Goal: Information Seeking & Learning: Check status

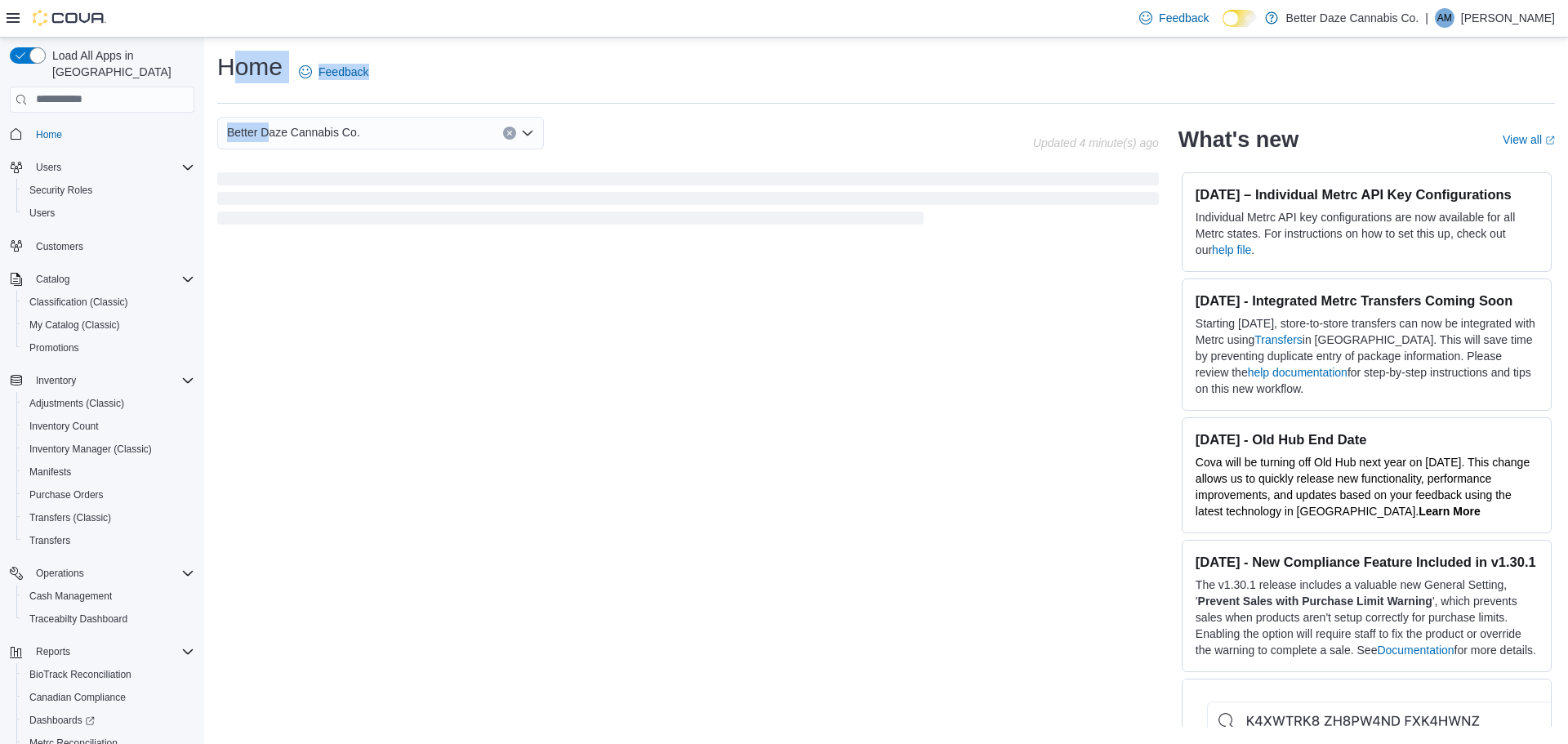
scroll to position [98, 0]
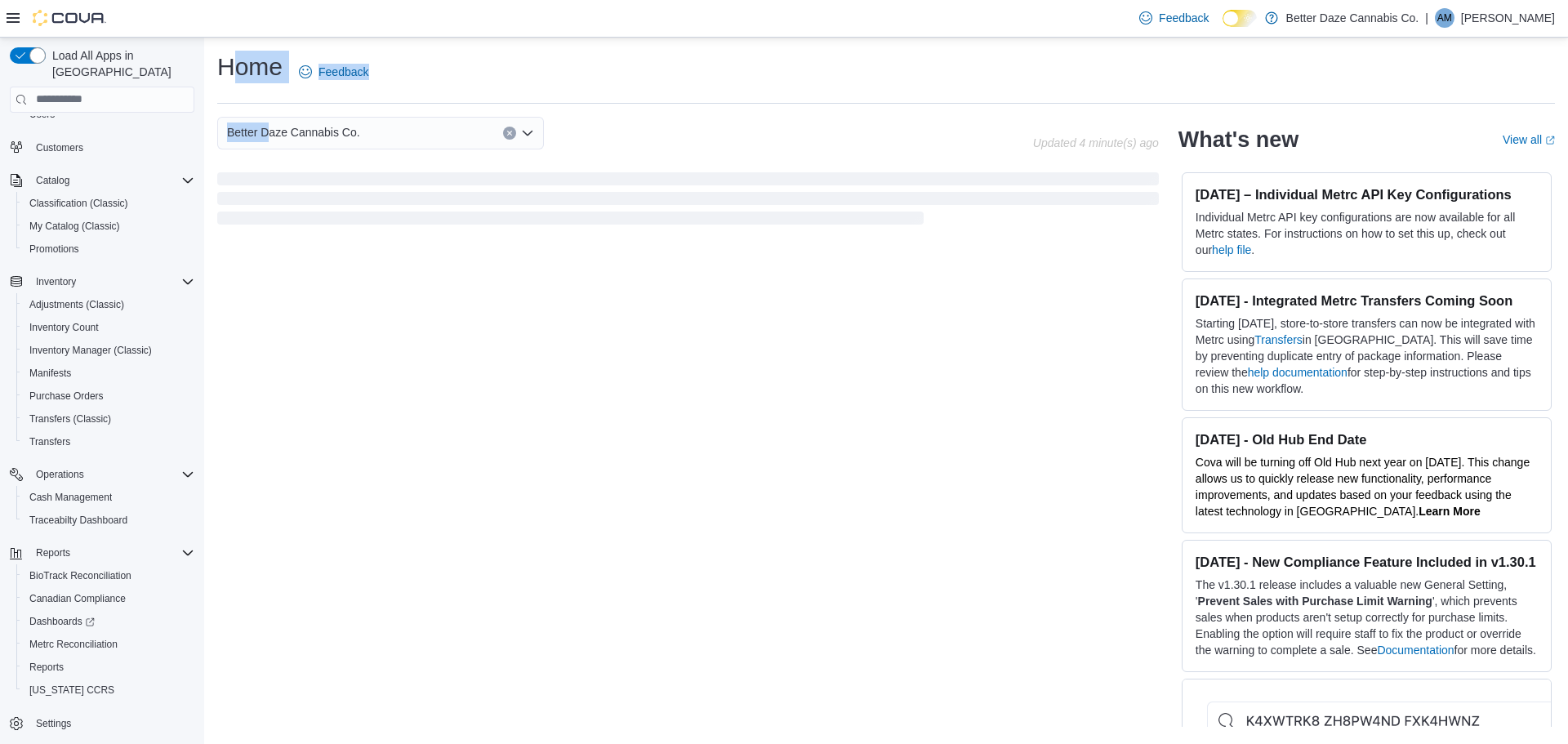
click at [742, 65] on div "Home Feedback" at bounding box center [885, 72] width 1337 height 42
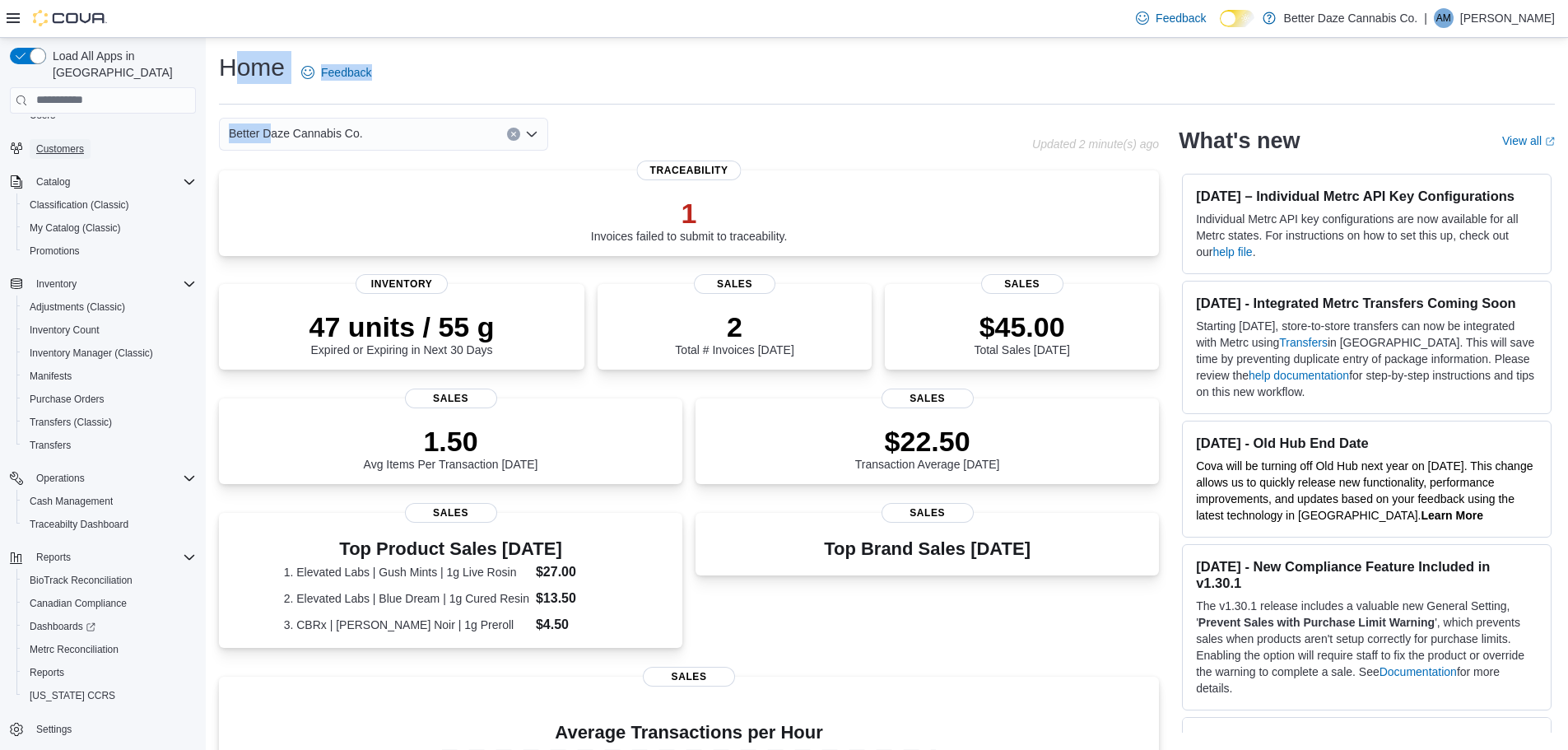
click at [77, 143] on span "Customers" at bounding box center [60, 149] width 47 height 14
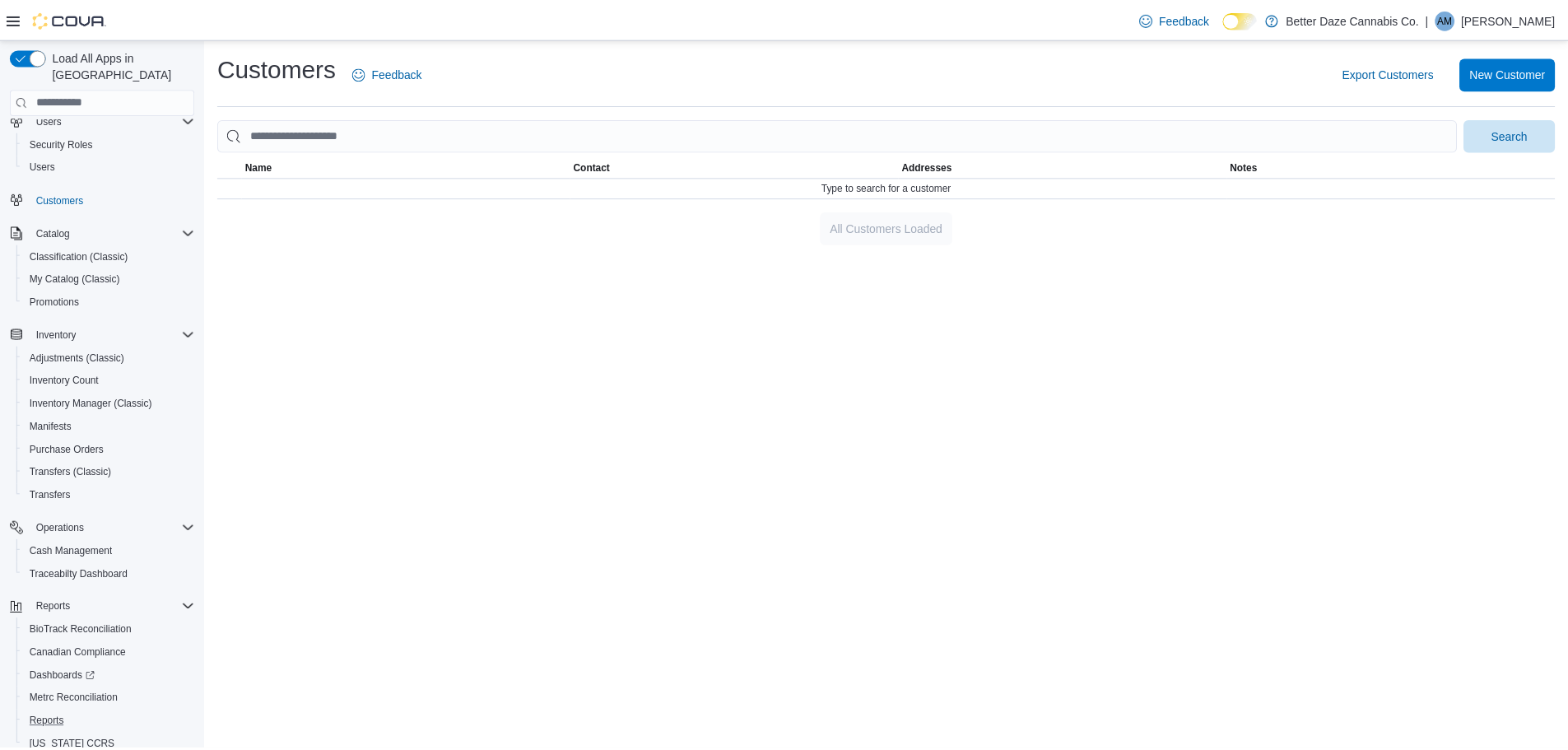
scroll to position [99, 0]
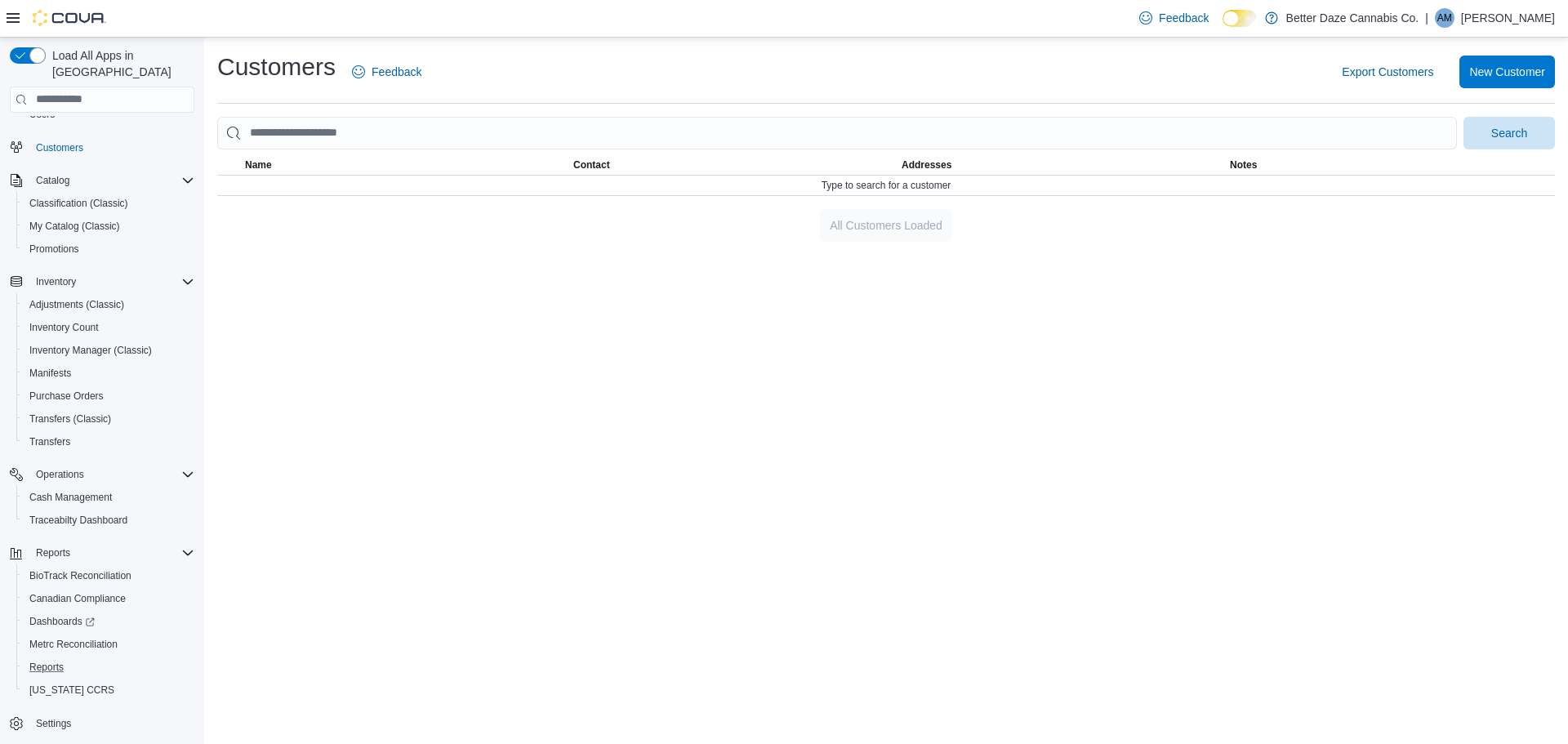
click at [45, 656] on button "Reports" at bounding box center [108, 667] width 184 height 23
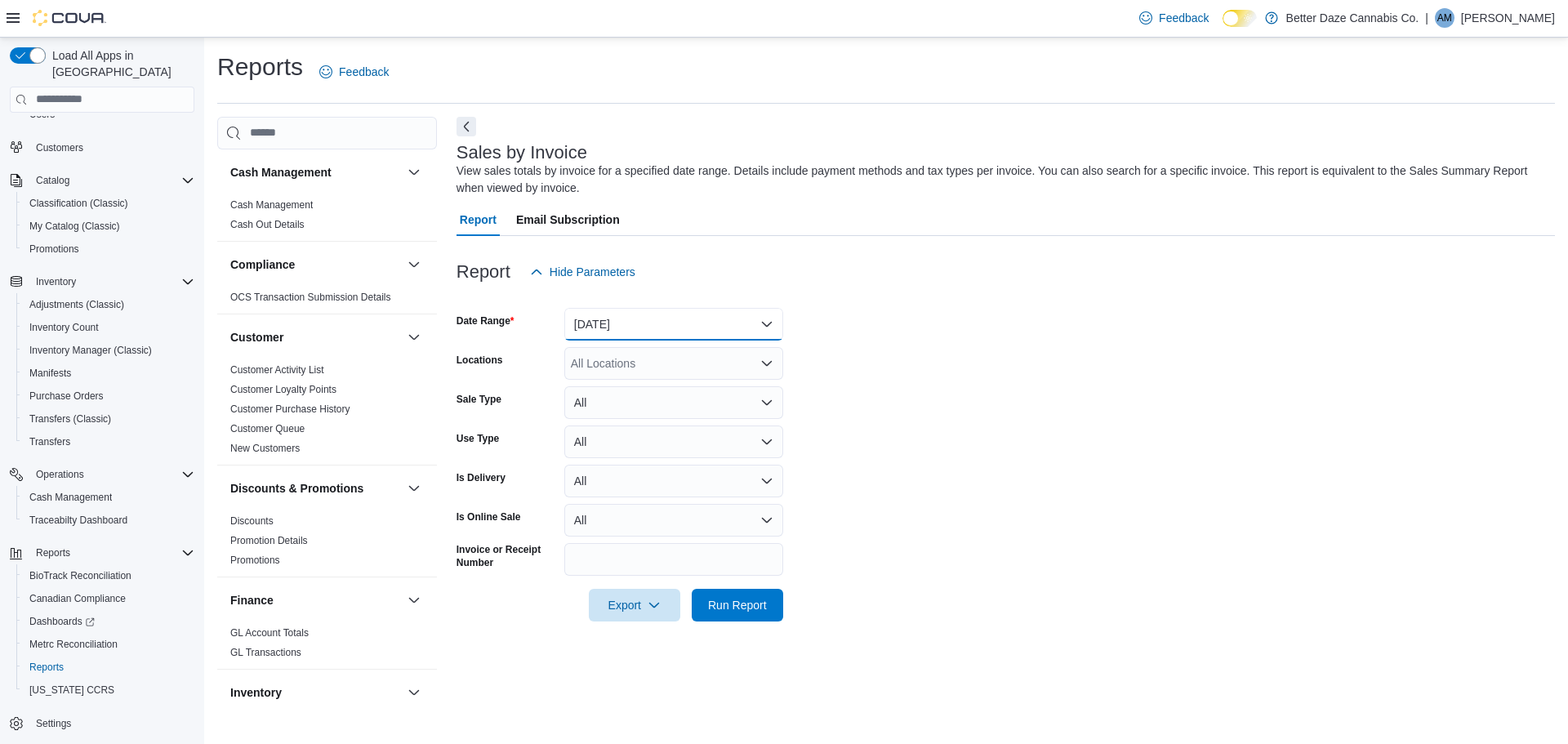
click at [686, 331] on button "Yesterday" at bounding box center [674, 324] width 219 height 33
drag, startPoint x: 844, startPoint y: 378, endPoint x: 819, endPoint y: 438, distance: 65.0
click at [842, 383] on form "Date Range Yesterday Locations All Locations Sale Type All Use Type All Is Deli…" at bounding box center [1005, 455] width 1098 height 333
click at [645, 374] on div "All Locations" at bounding box center [674, 363] width 219 height 33
click at [640, 416] on div "Eunice" at bounding box center [673, 414] width 199 height 16
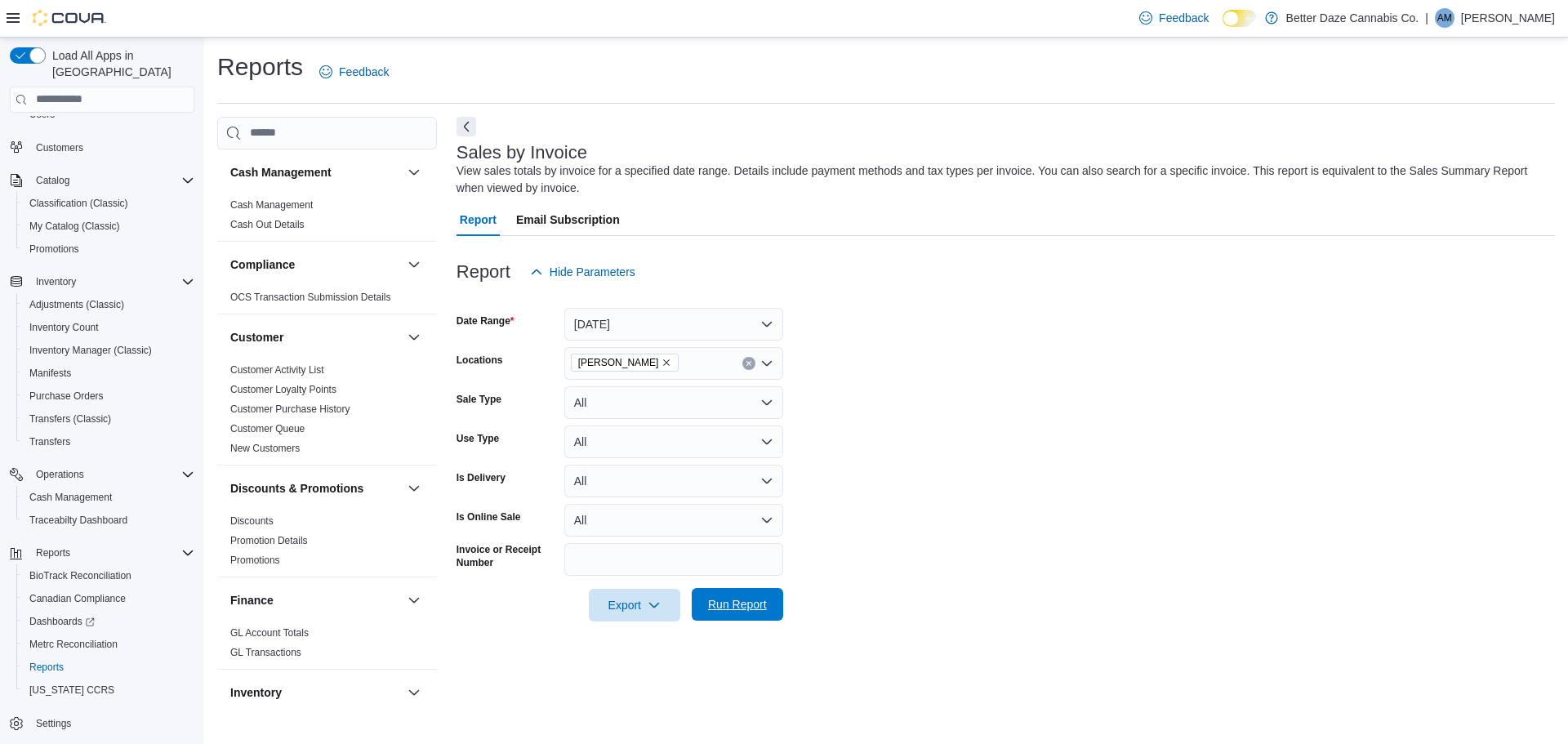
click at [718, 596] on span "Run Report" at bounding box center [737, 604] width 72 height 33
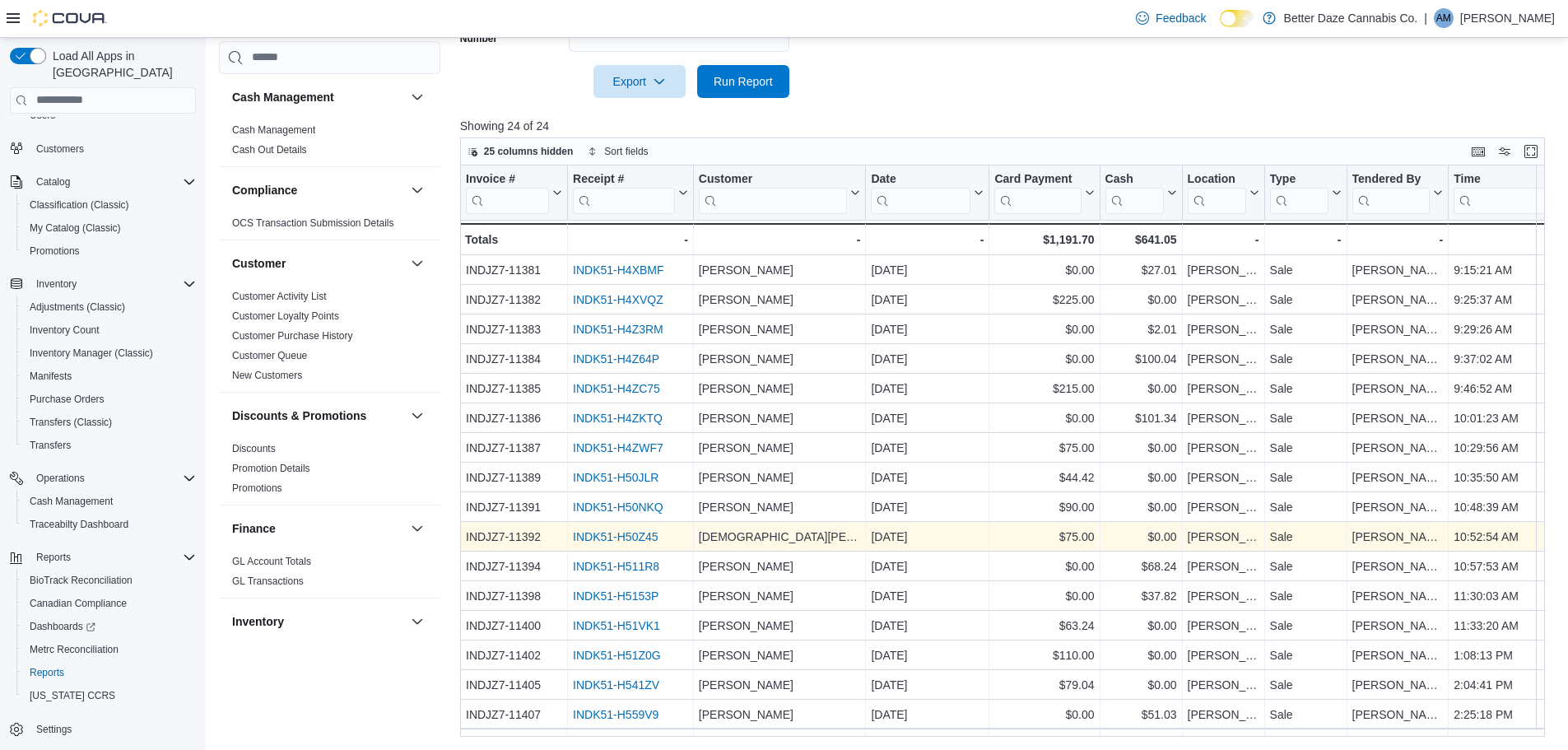
click at [629, 534] on link "INDK51-H50Z45" at bounding box center [615, 537] width 86 height 14
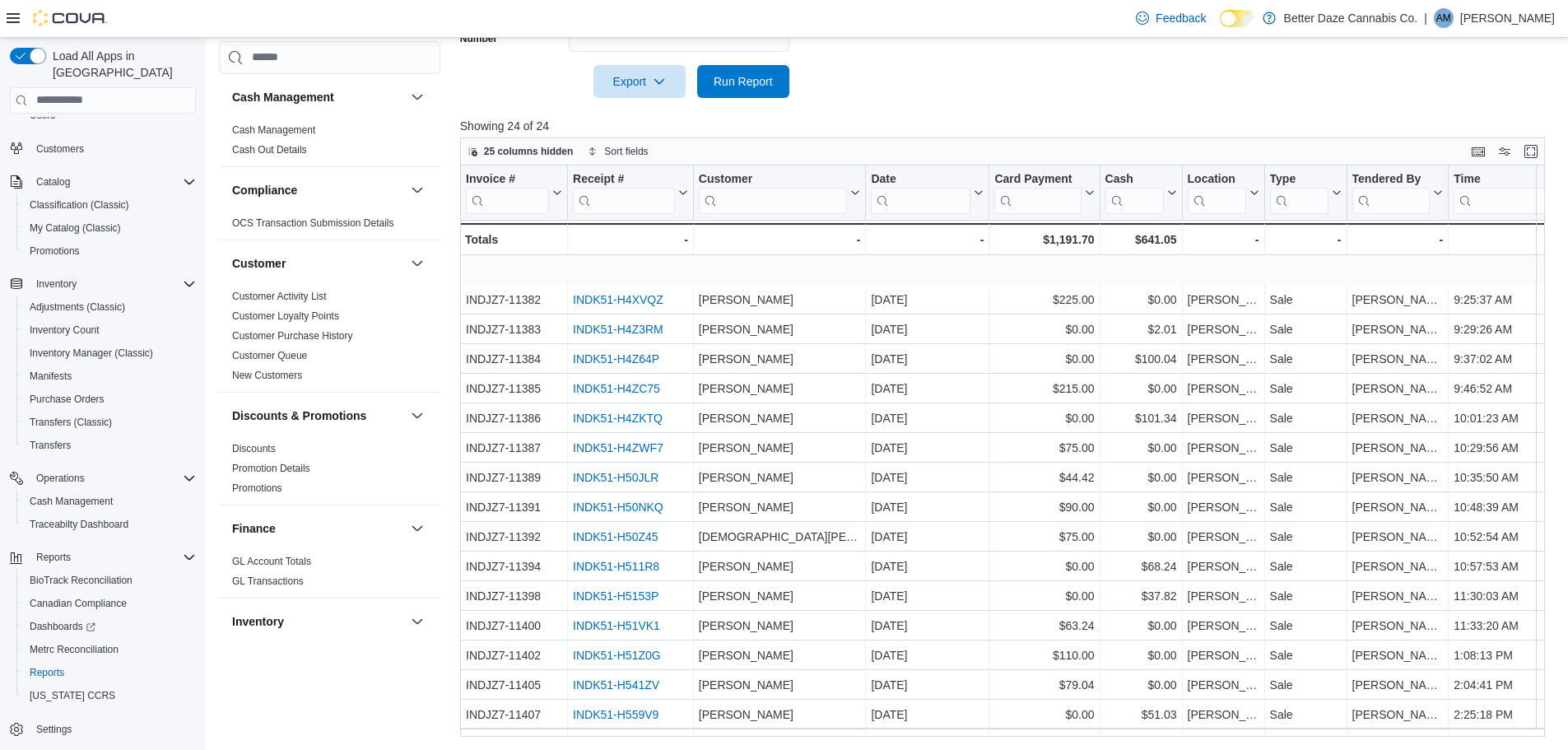
scroll to position [237, 0]
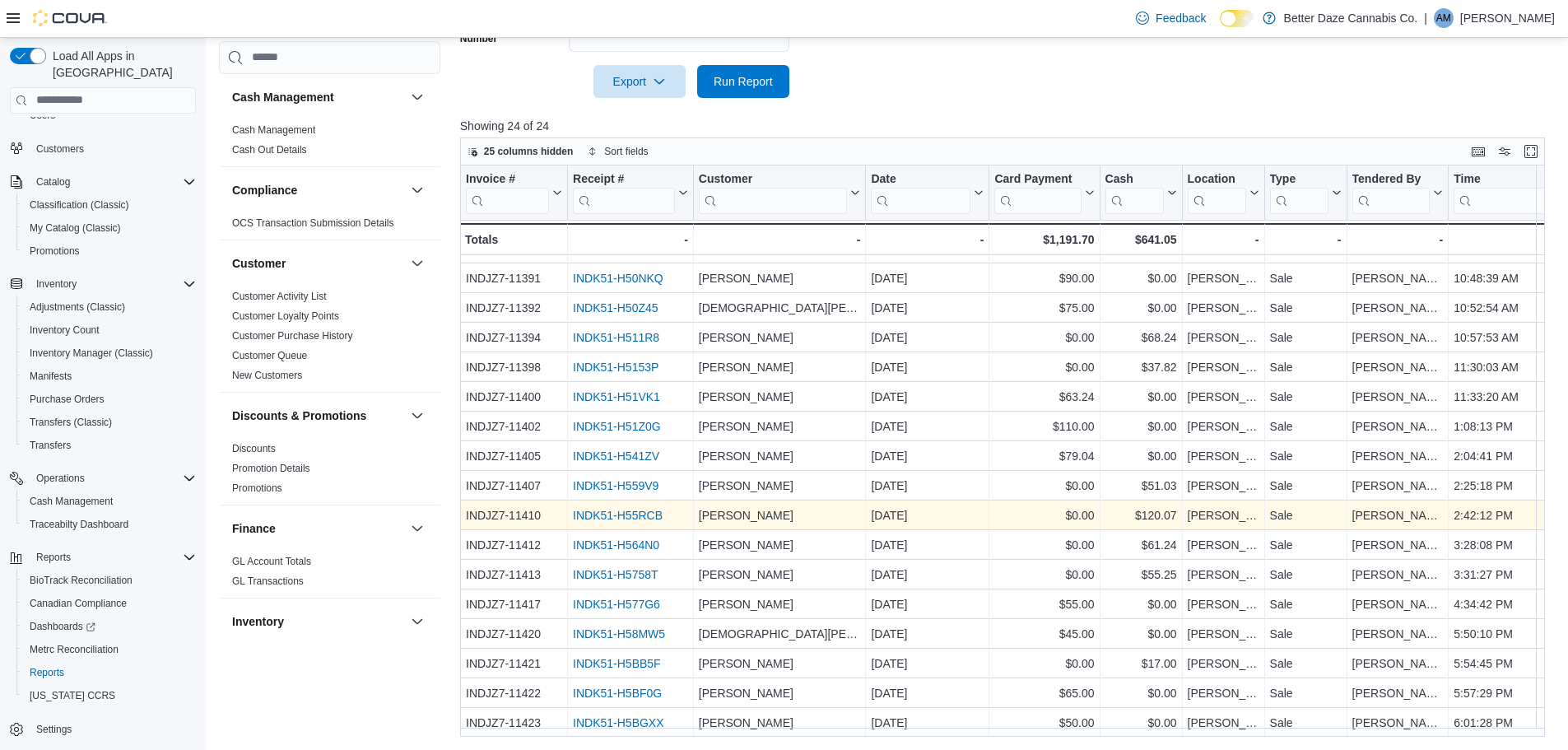
click at [624, 506] on div "INDK51-H55RCB" at bounding box center [630, 515] width 115 height 20
click at [627, 509] on link "INDK51-H55RCB" at bounding box center [617, 516] width 90 height 14
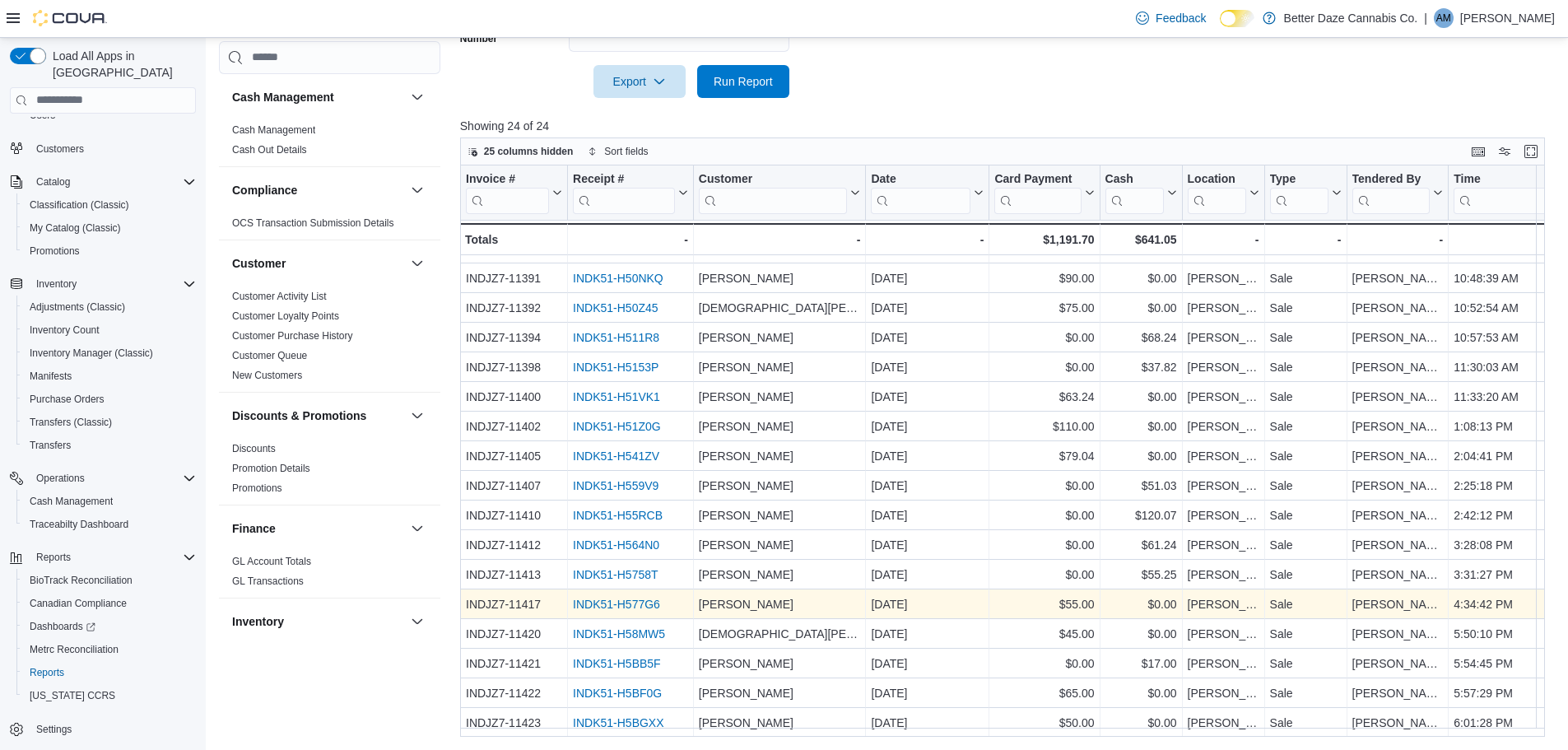
click at [632, 604] on div "INDK51-H577G6" at bounding box center [630, 604] width 115 height 20
click at [635, 597] on link "INDK51-H577G6" at bounding box center [616, 604] width 87 height 14
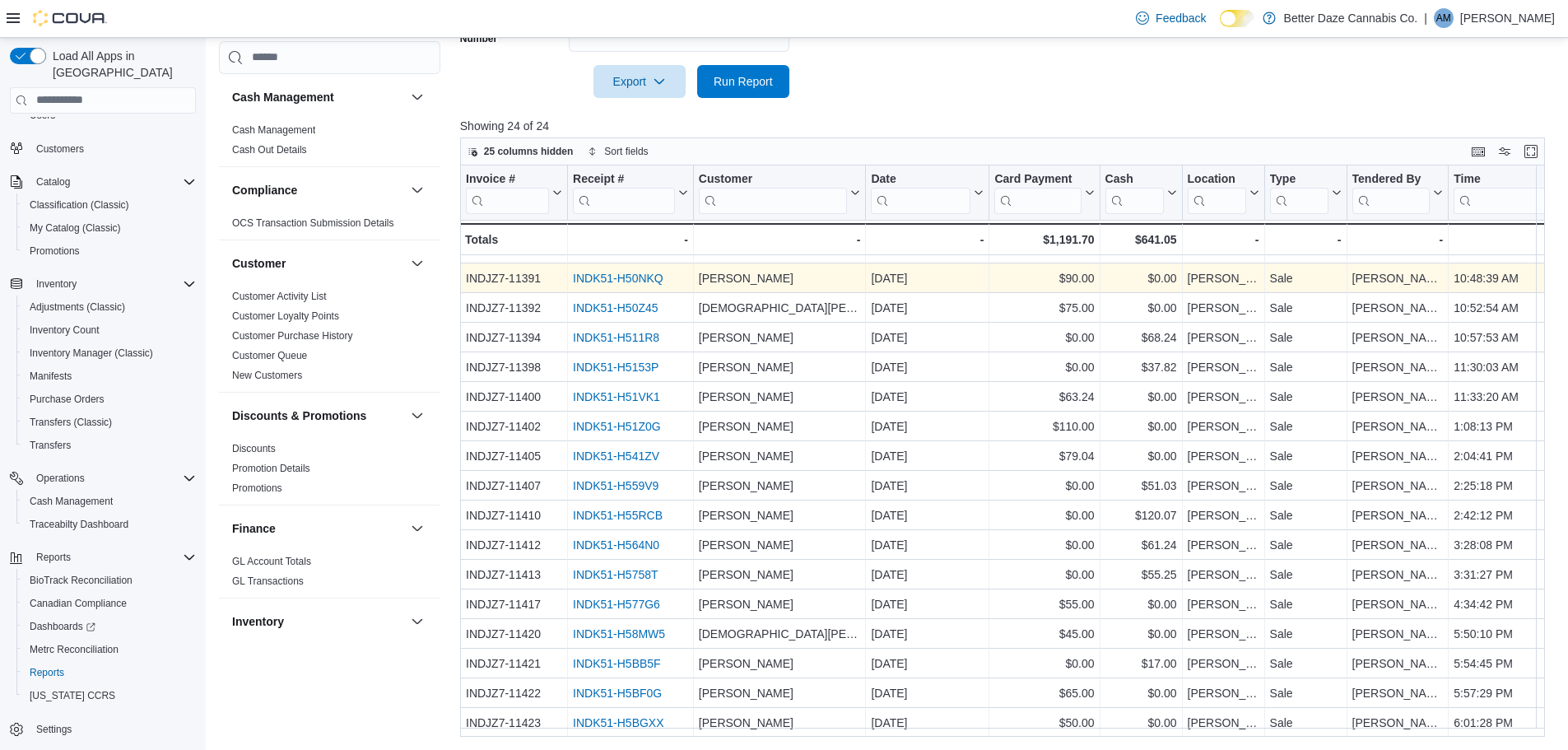
click at [638, 271] on link "INDK51-H50NKQ" at bounding box center [617, 278] width 91 height 14
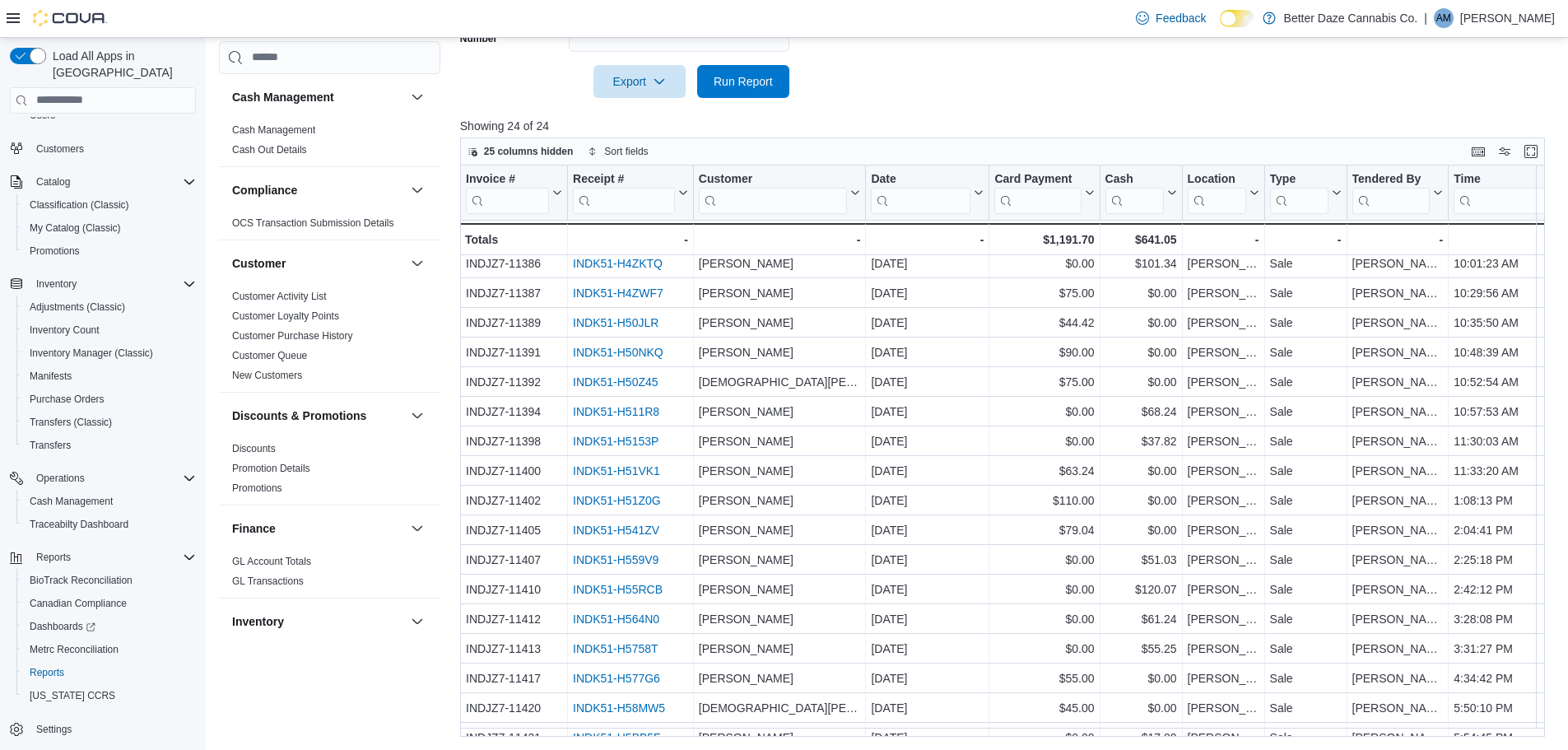
scroll to position [0, 0]
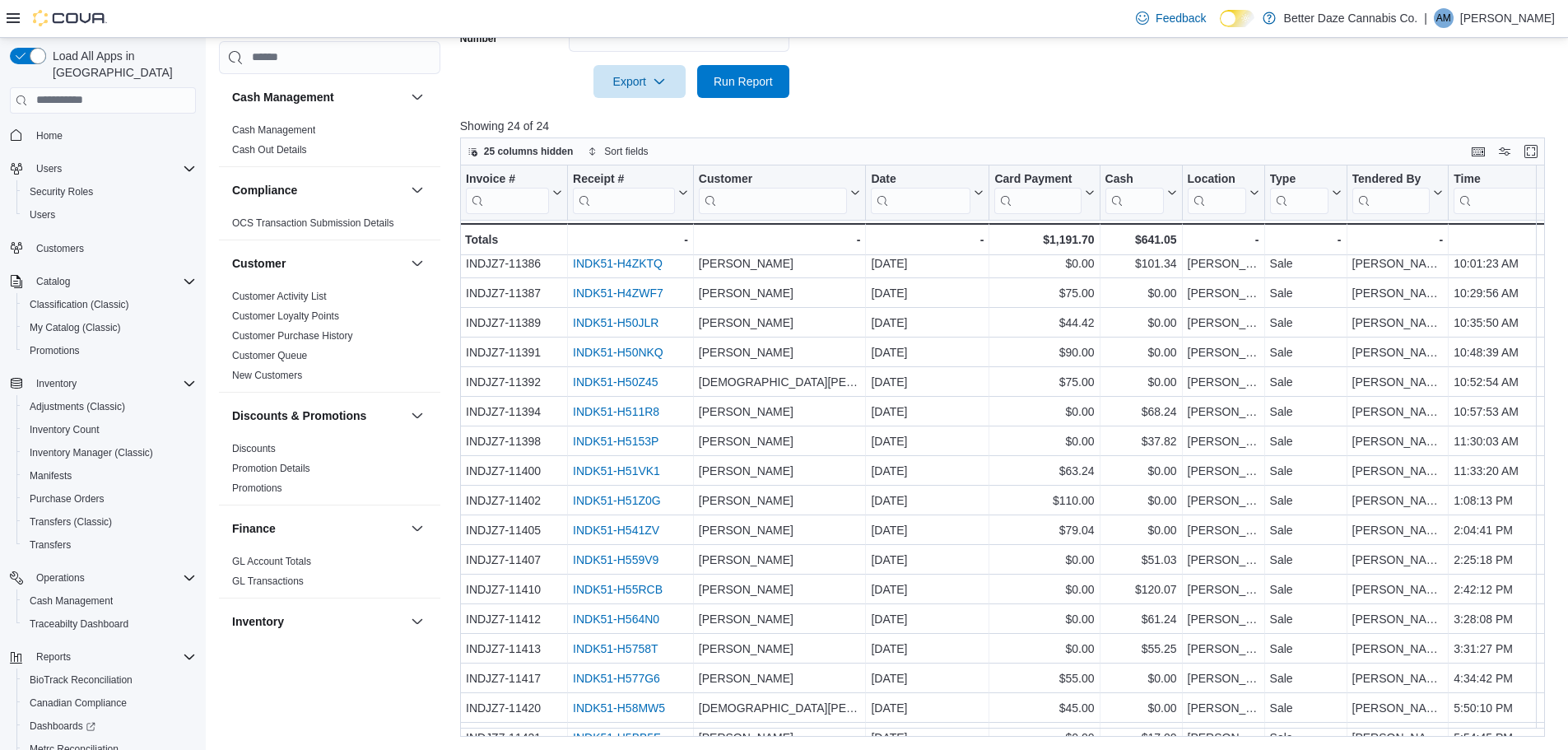
click at [70, 130] on button "Home" at bounding box center [103, 136] width 199 height 24
